Goal: Navigation & Orientation: Go to known website

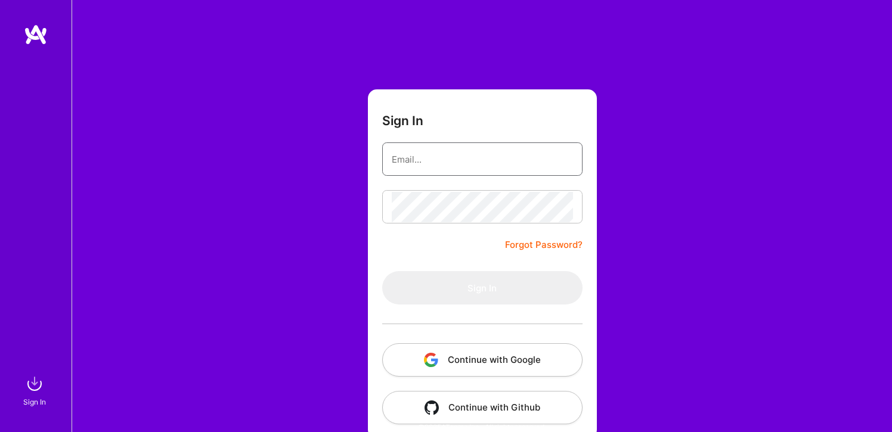
type input "[EMAIL_ADDRESS][DOMAIN_NAME]"
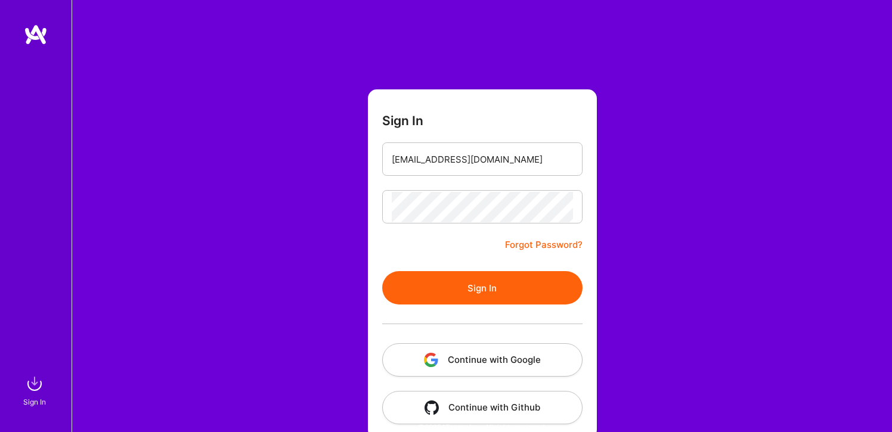
click at [451, 259] on form "Sign In surjitqa@gmail.com Forgot Password? Sign In Continue with Google Contin…" at bounding box center [482, 263] width 229 height 349
click at [479, 299] on button "Sign In" at bounding box center [482, 287] width 200 height 33
